Goal: Information Seeking & Learning: Learn about a topic

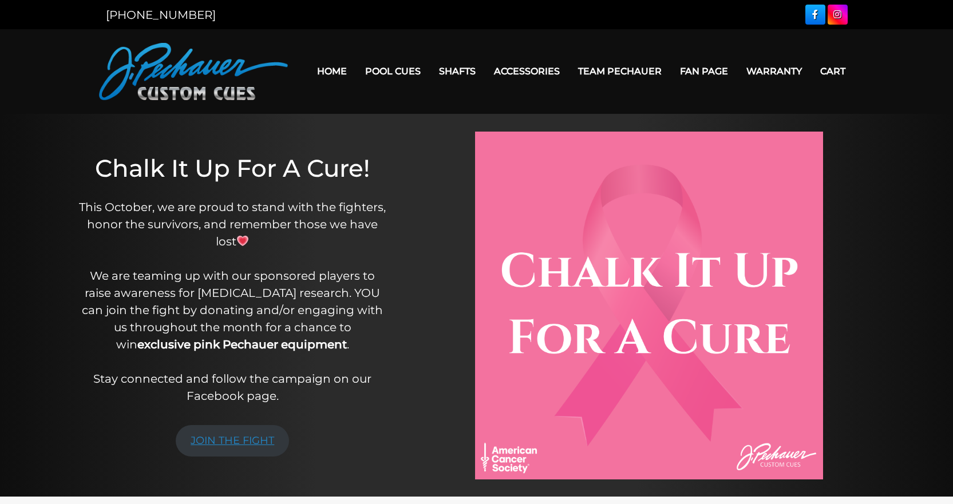
click at [231, 436] on link "JOIN THE FIGHT" at bounding box center [232, 440] width 113 height 31
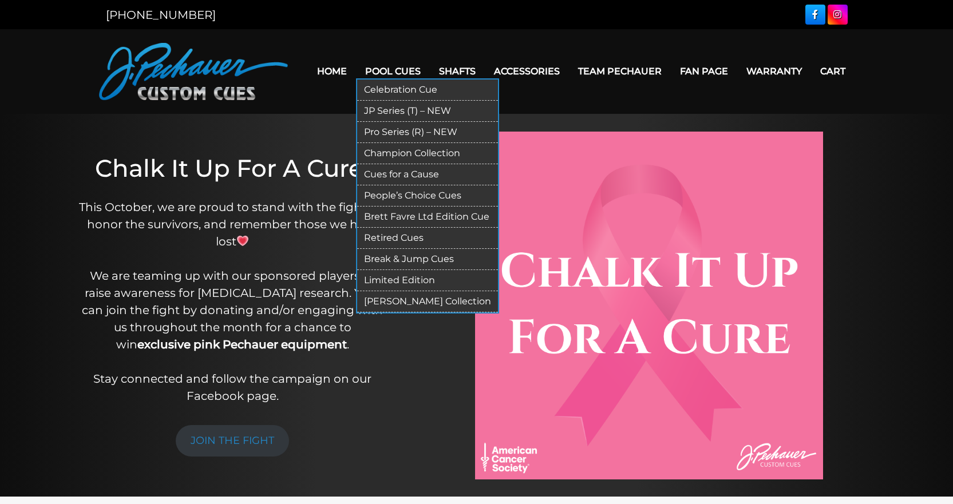
click at [407, 238] on link "Retired Cues" at bounding box center [427, 238] width 141 height 21
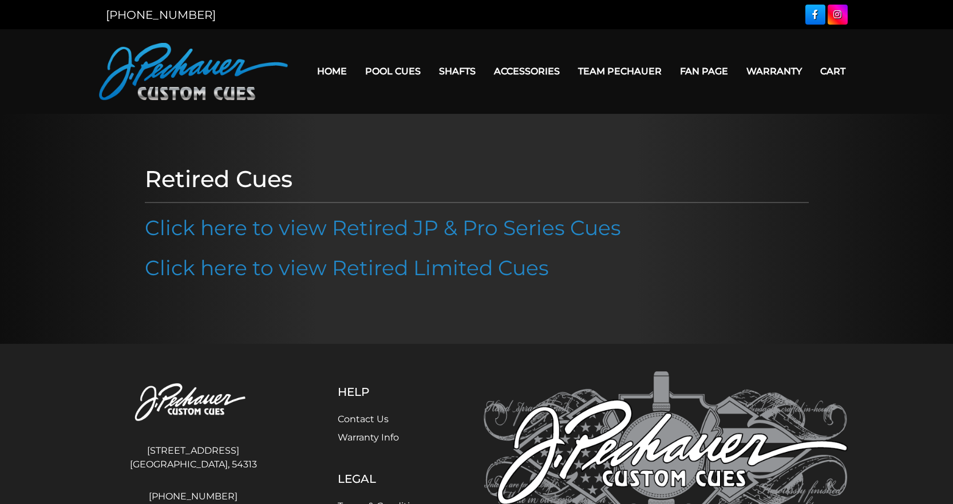
scroll to position [100, 0]
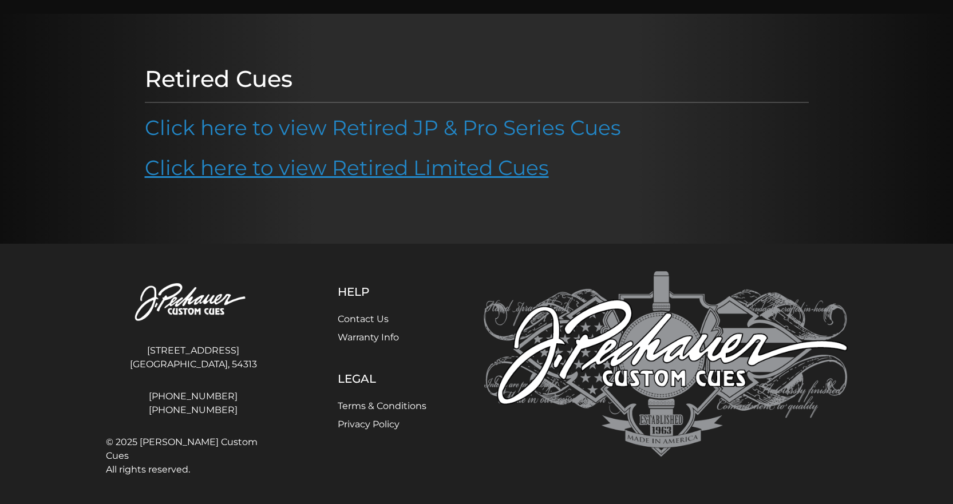
click at [410, 175] on link "Click here to view Retired Limited Cues" at bounding box center [347, 167] width 404 height 25
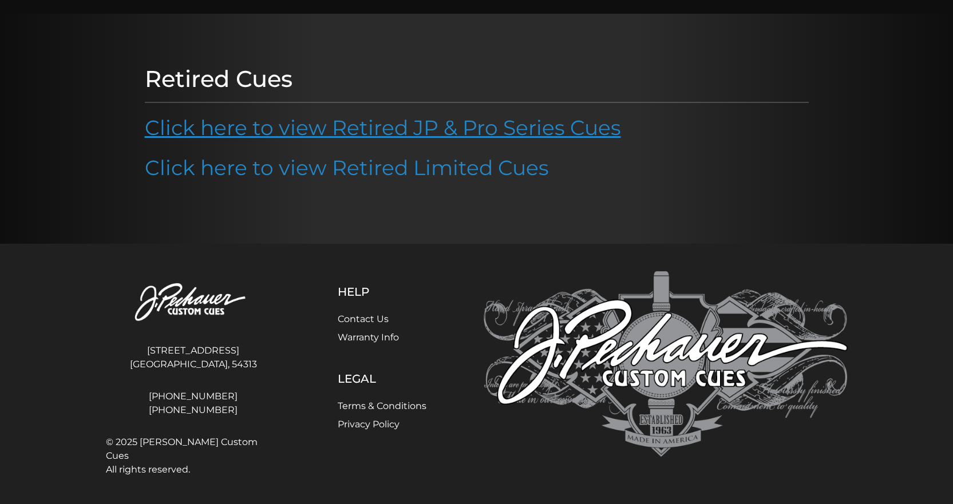
click at [440, 124] on link "Click here to view Retired JP & Pro Series Cues" at bounding box center [383, 127] width 476 height 25
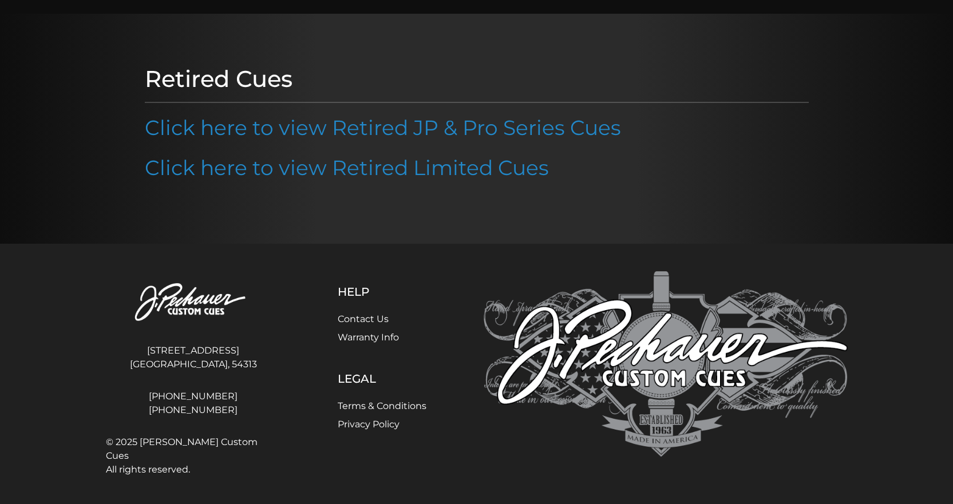
scroll to position [0, 0]
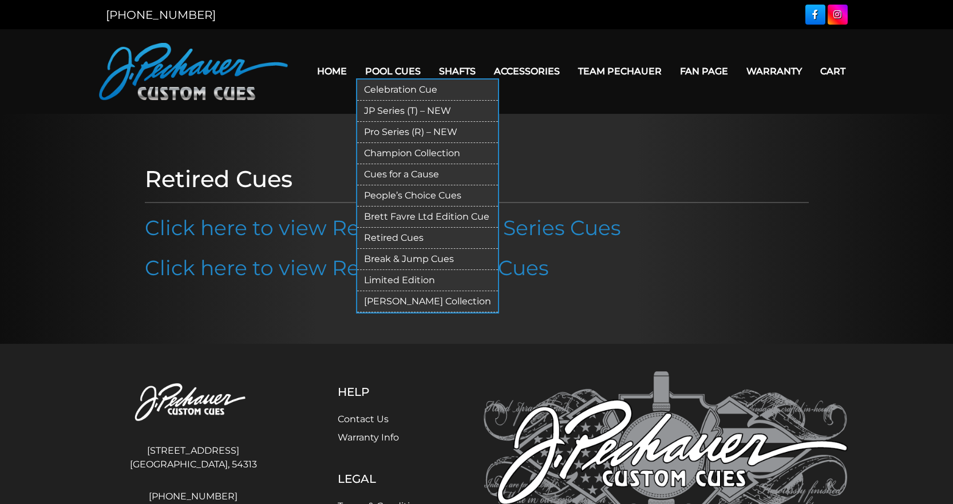
click at [390, 106] on link "JP Series (T) – NEW" at bounding box center [427, 111] width 141 height 21
click at [392, 127] on link "Pro Series (R) – NEW" at bounding box center [427, 132] width 141 height 21
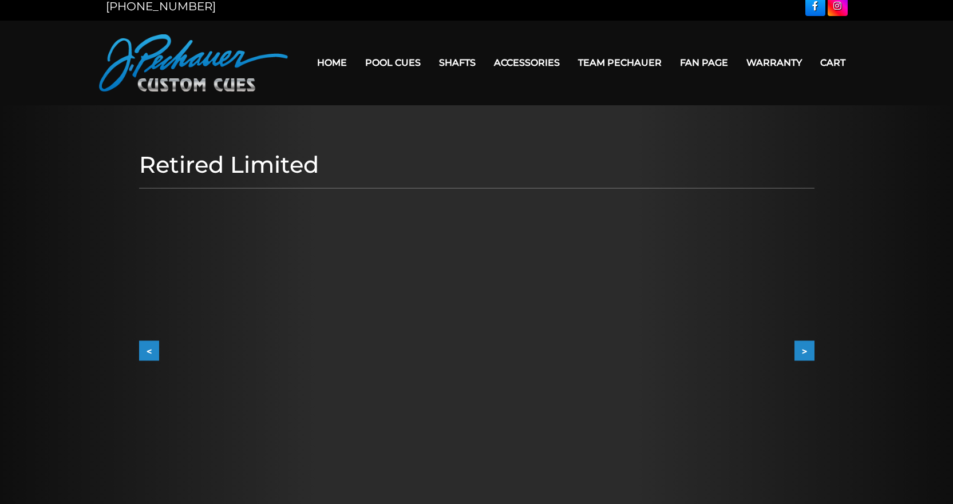
scroll to position [8, 0]
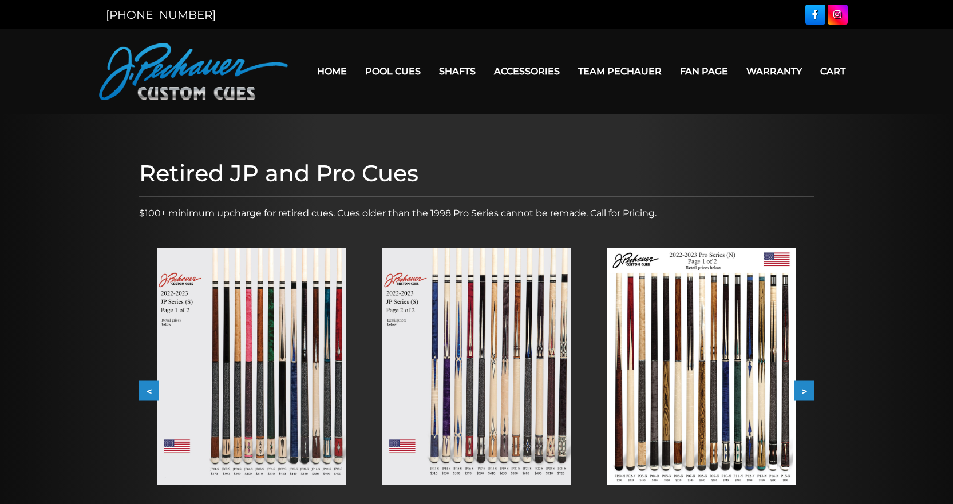
click at [319, 358] on img at bounding box center [251, 367] width 188 height 238
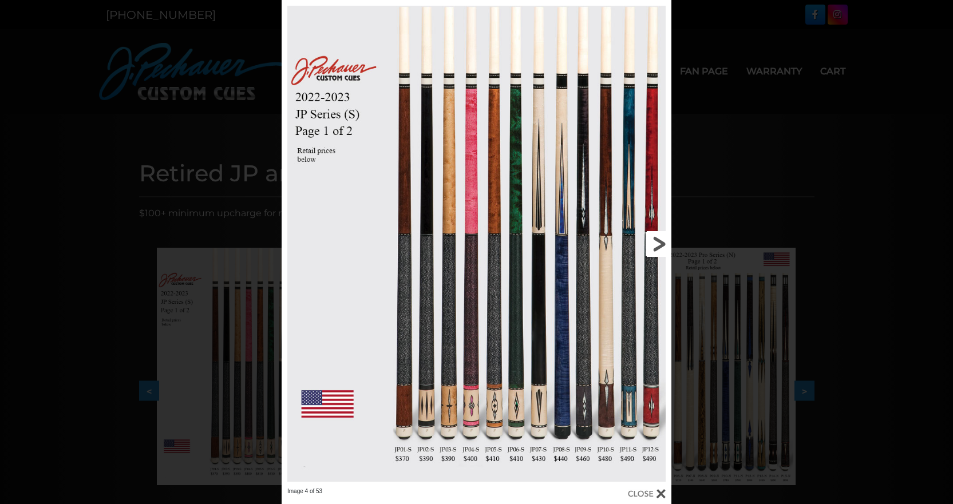
click at [662, 249] on link at bounding box center [583, 244] width 175 height 488
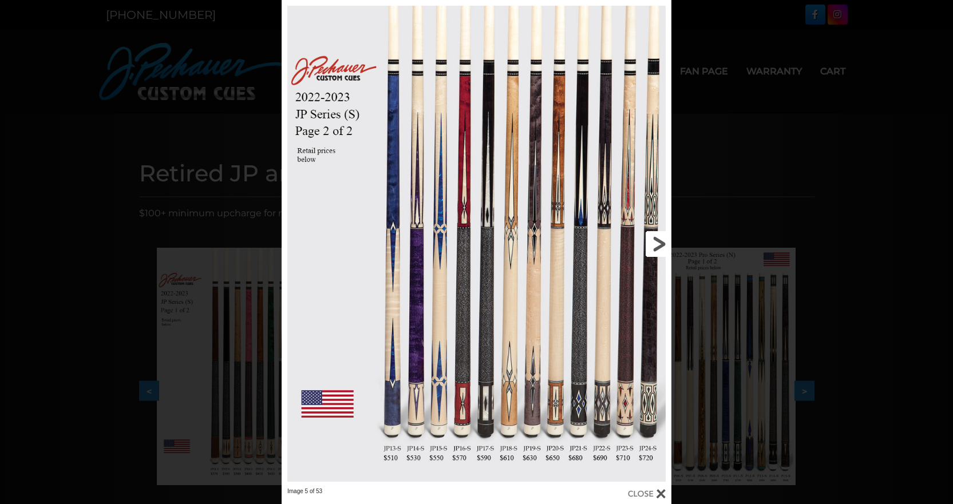
click at [662, 248] on link at bounding box center [583, 244] width 175 height 488
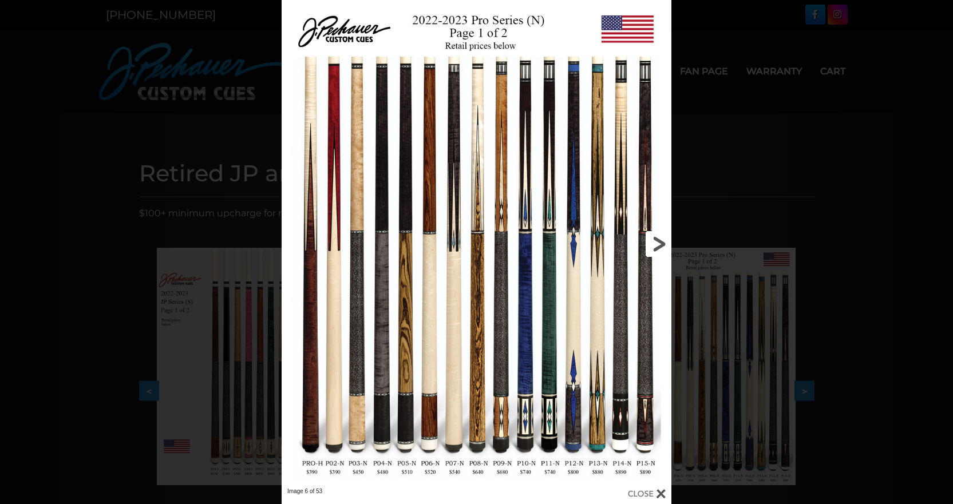
click at [655, 243] on link at bounding box center [583, 244] width 175 height 488
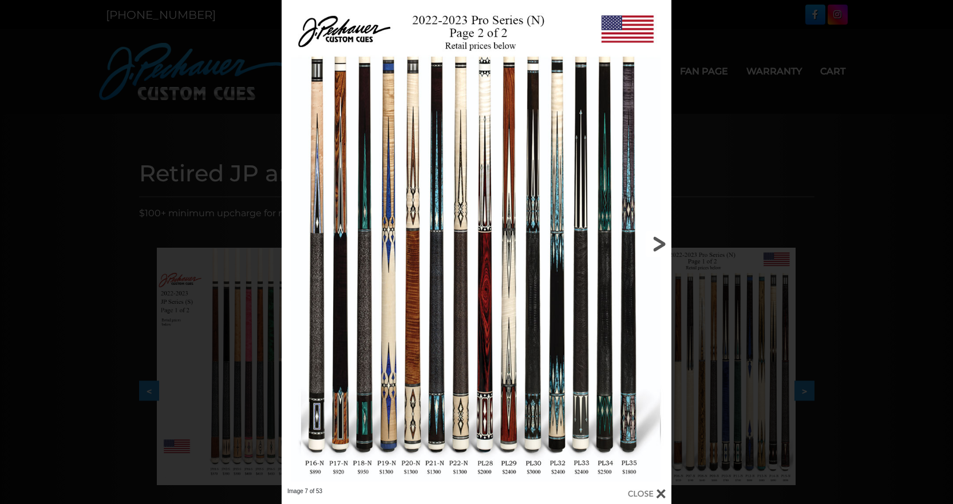
click at [655, 243] on link at bounding box center [583, 244] width 175 height 488
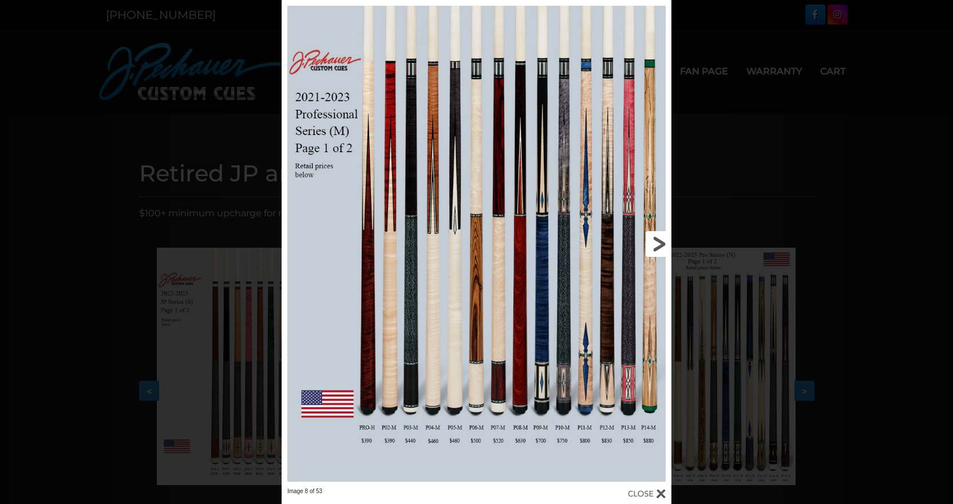
click at [655, 243] on link at bounding box center [583, 244] width 175 height 488
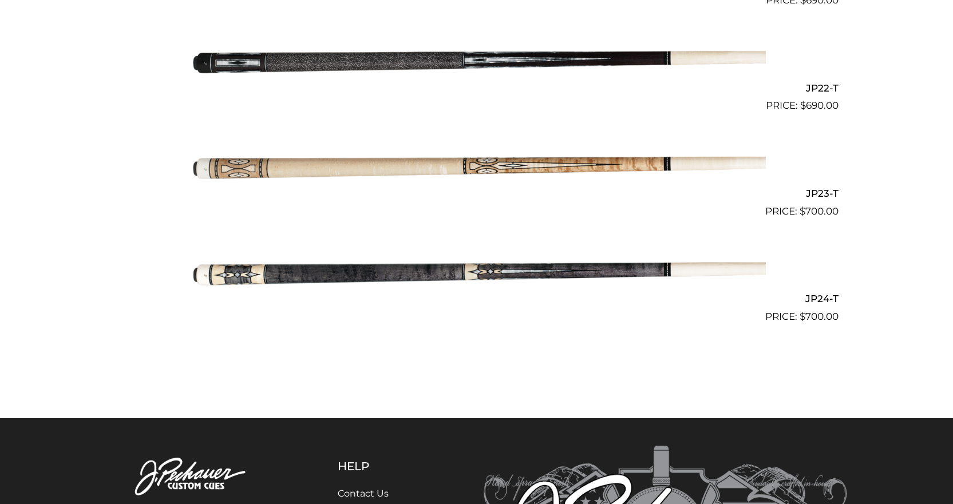
scroll to position [2575, 0]
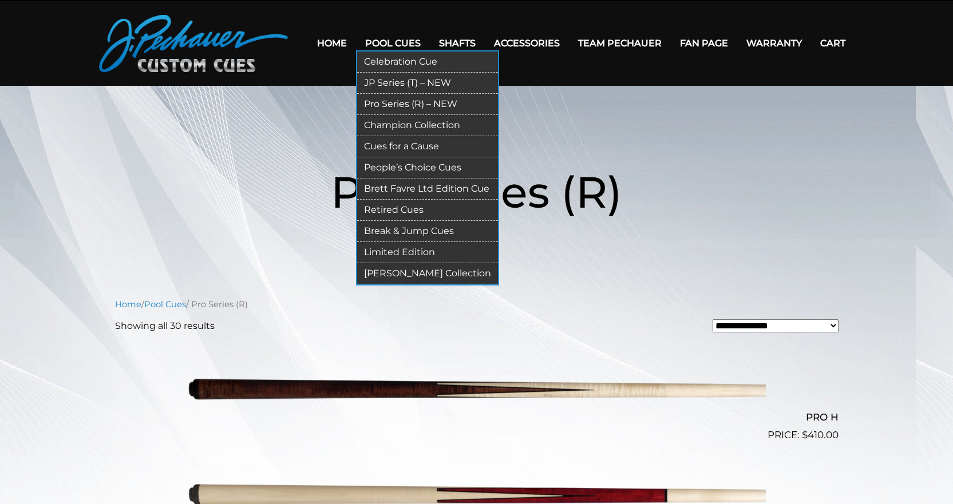
scroll to position [27, 0]
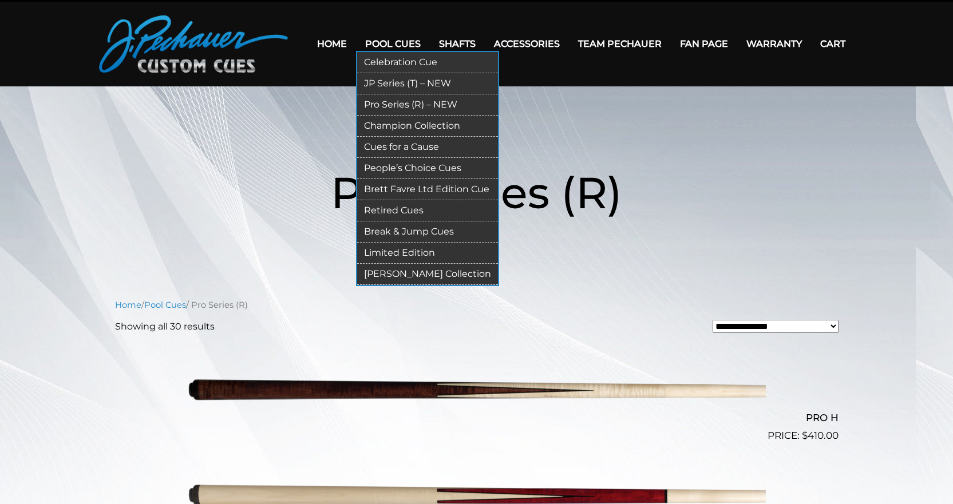
click at [407, 253] on link "Limited Edition" at bounding box center [427, 253] width 141 height 21
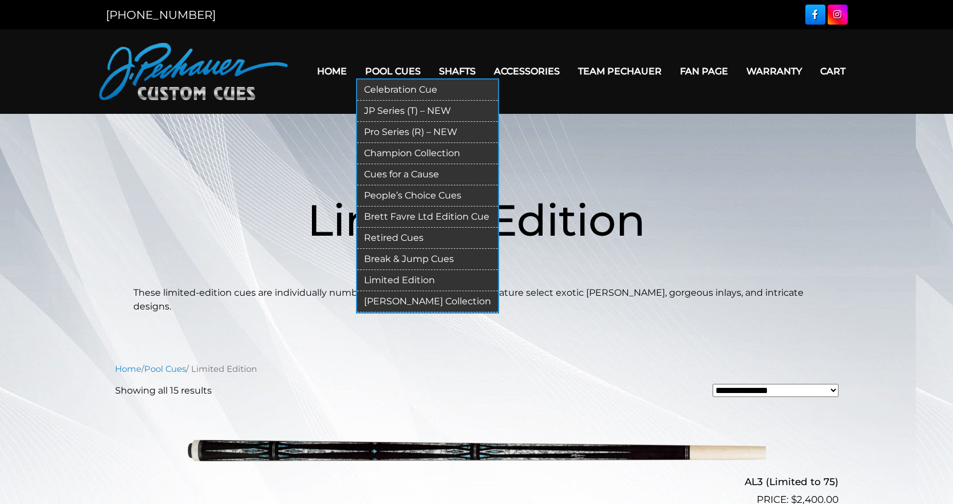
click at [407, 297] on link "[PERSON_NAME] Collection" at bounding box center [427, 301] width 141 height 21
click at [397, 219] on link "Brett Favre Ltd Edition Cue" at bounding box center [427, 217] width 141 height 21
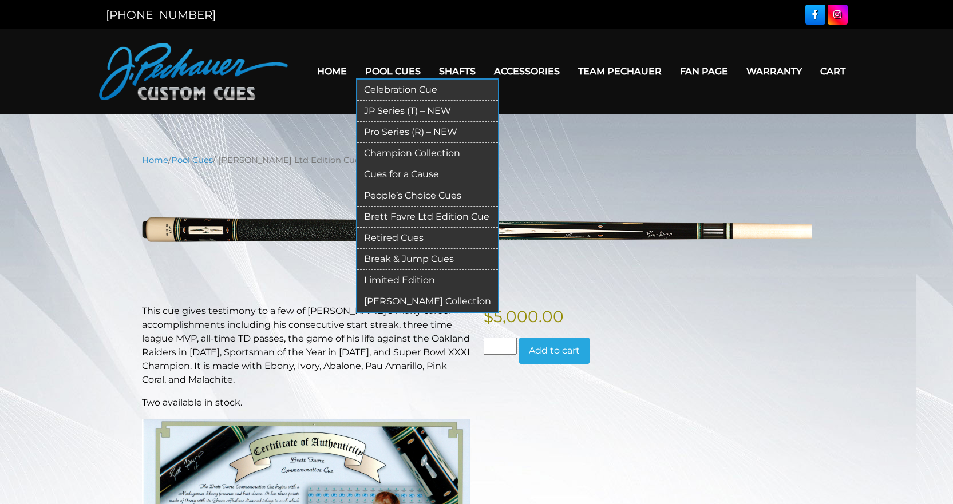
click at [398, 175] on link "Cues for a Cause" at bounding box center [427, 174] width 141 height 21
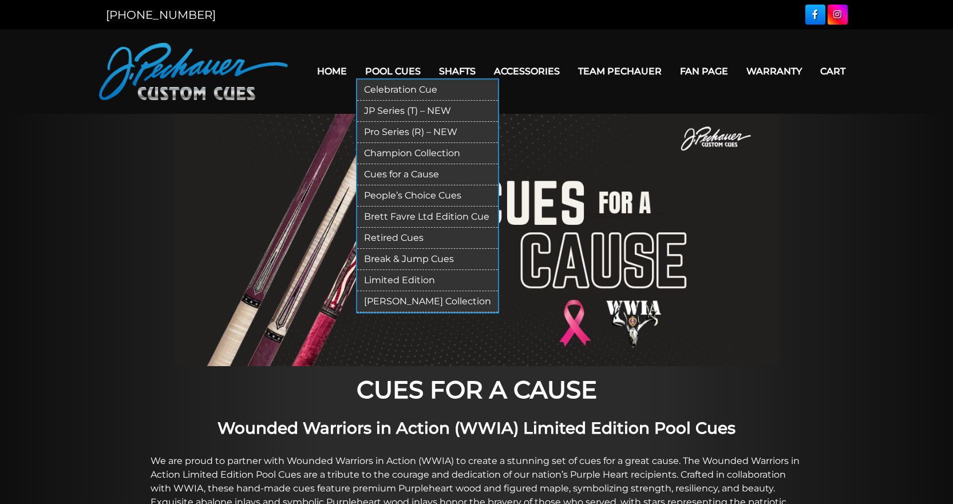
click at [385, 91] on link "Celebration Cue" at bounding box center [427, 90] width 141 height 21
click at [410, 150] on link "Champion Collection" at bounding box center [427, 153] width 141 height 21
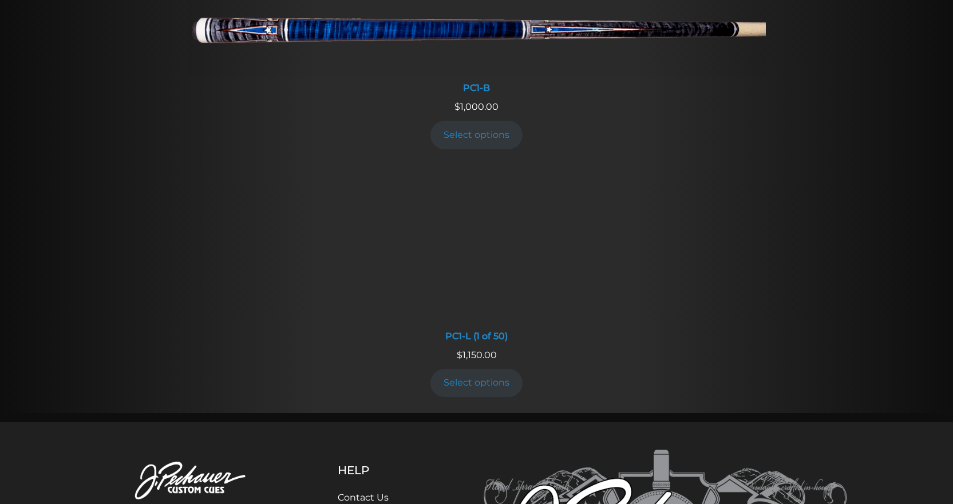
scroll to position [829, 0]
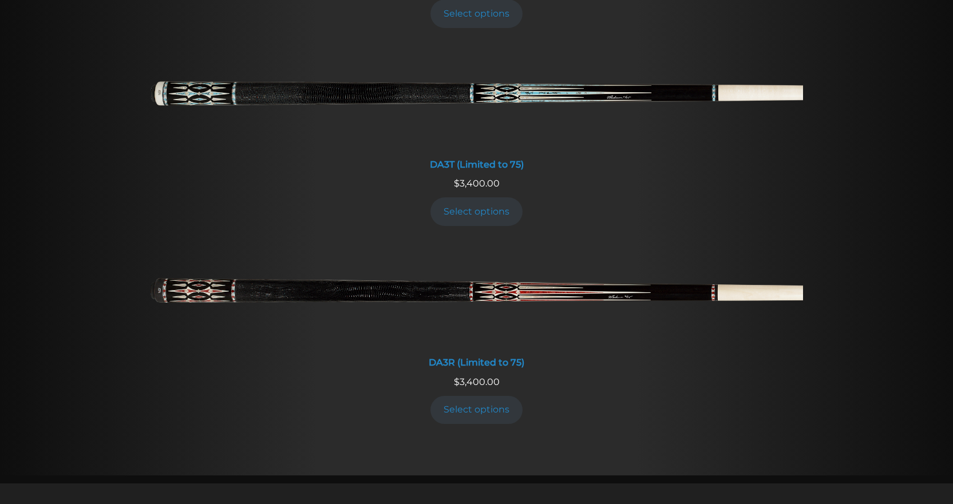
scroll to position [2054, 0]
